Goal: Browse casually

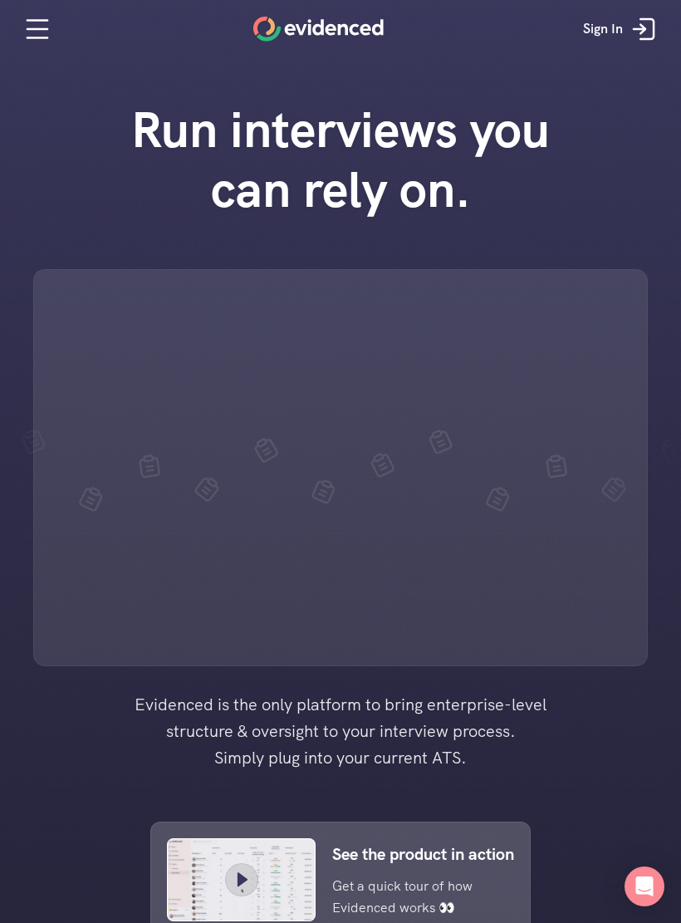
click at [634, 15] on icon at bounding box center [643, 28] width 33 height 33
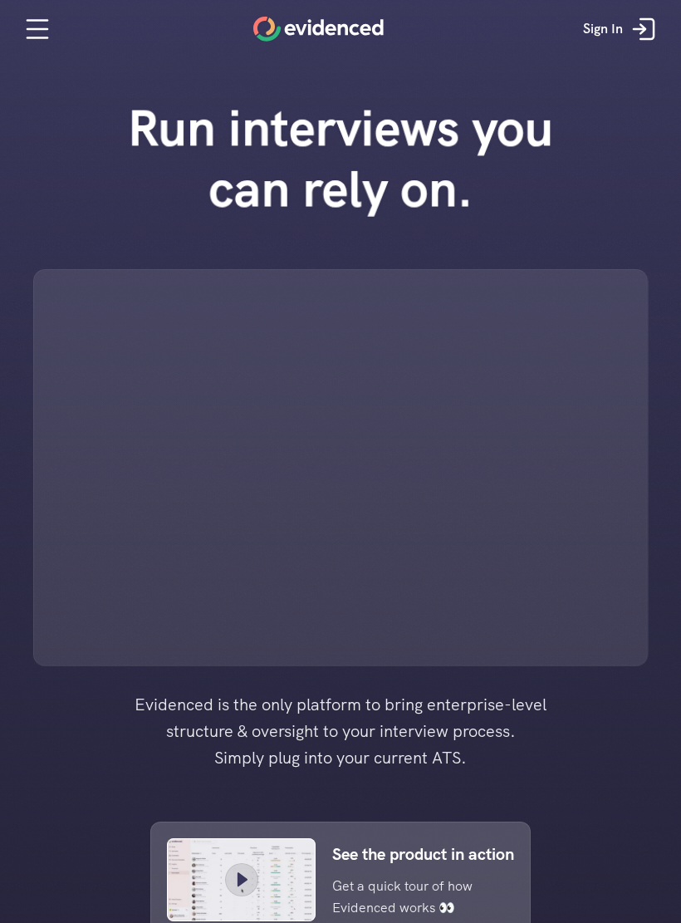
click at [645, 19] on icon at bounding box center [646, 29] width 13 height 20
